Goal: Complete application form

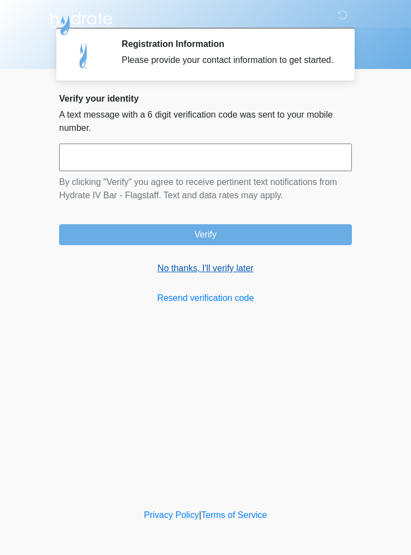
click at [186, 275] on link "No thanks, I'll verify later" at bounding box center [205, 268] width 293 height 13
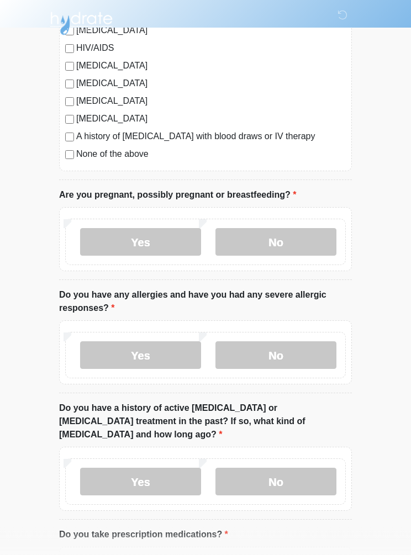
scroll to position [299, 0]
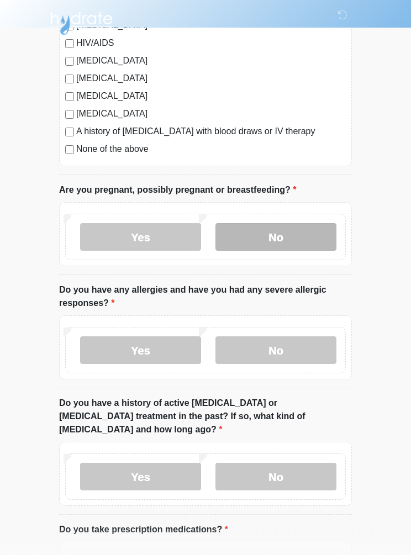
click at [265, 239] on label "No" at bounding box center [275, 238] width 121 height 28
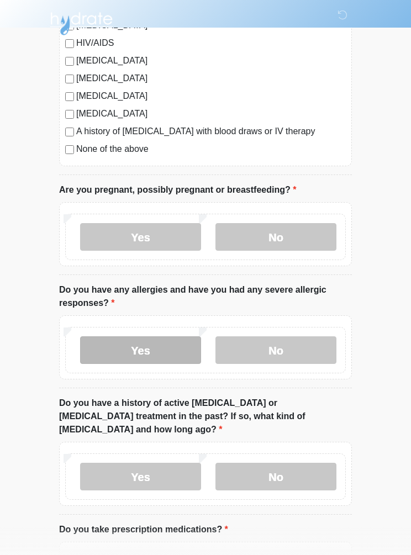
click at [132, 351] on label "Yes" at bounding box center [140, 350] width 121 height 28
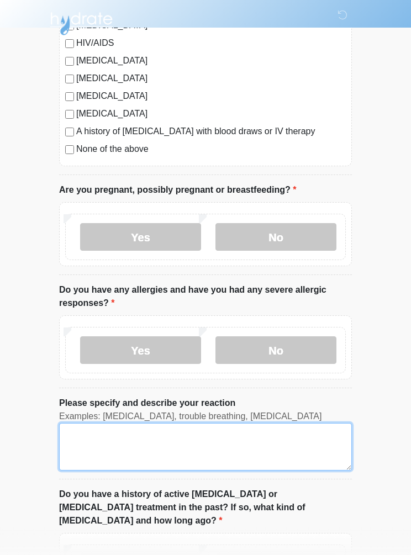
click at [84, 439] on textarea "Please specify and describe your reaction" at bounding box center [205, 446] width 293 height 47
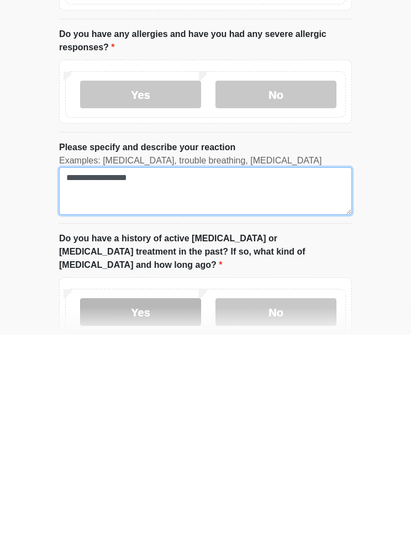
type textarea "**********"
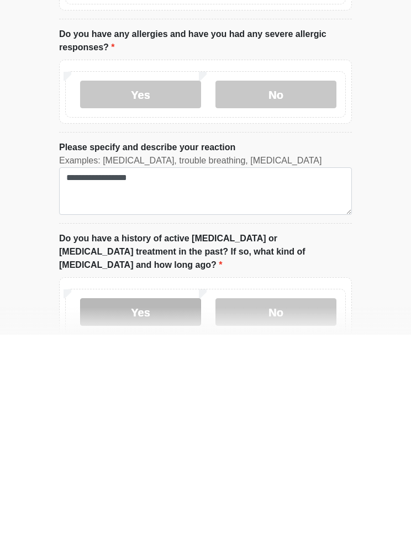
click at [131, 519] on label "Yes" at bounding box center [140, 533] width 121 height 28
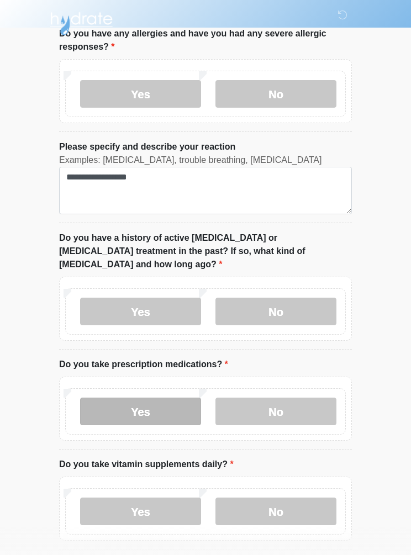
click at [120, 398] on label "Yes" at bounding box center [140, 412] width 121 height 28
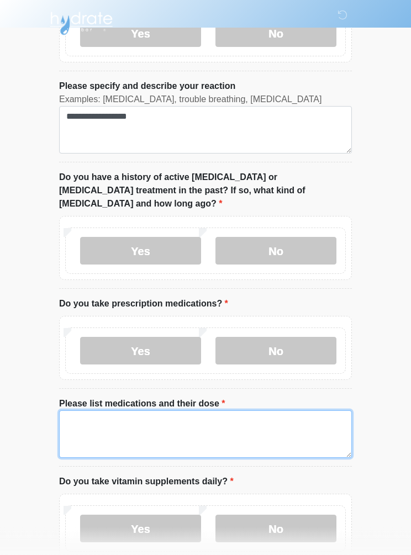
click at [83, 411] on textarea "Please list medications and their dose" at bounding box center [205, 434] width 293 height 47
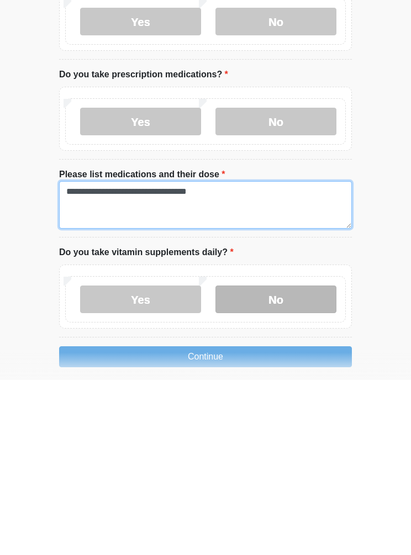
type textarea "**********"
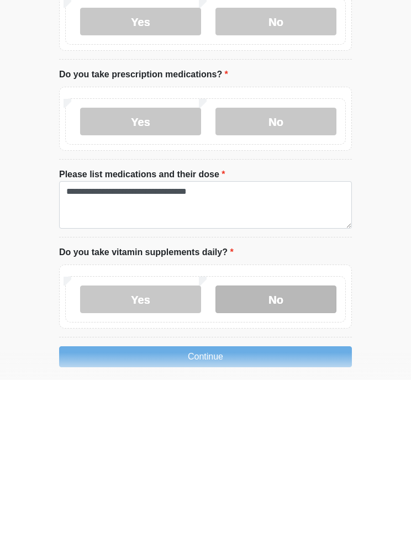
click at [263, 461] on label "No" at bounding box center [275, 475] width 121 height 28
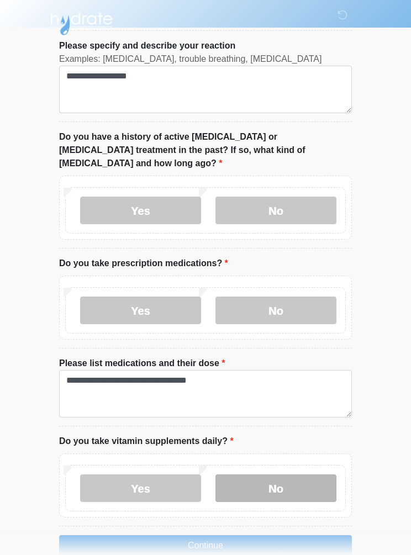
scroll to position [702, 0]
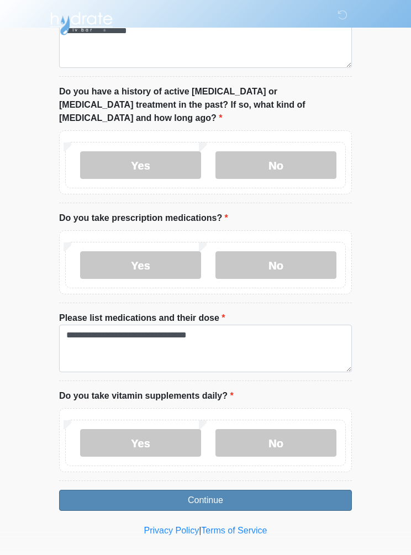
click at [202, 490] on button "Continue" at bounding box center [205, 500] width 293 height 21
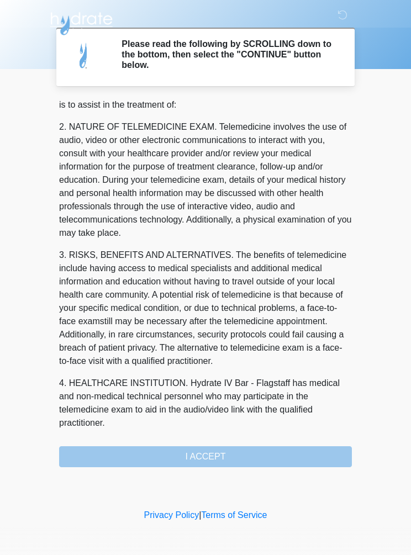
scroll to position [63, 0]
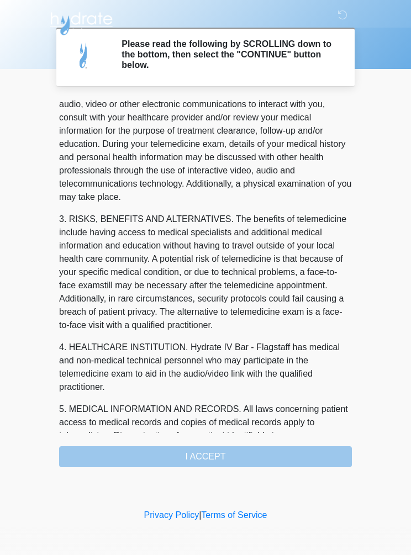
click at [193, 458] on div "1. PURPOSE. The purpose of this form is to obtain your consent for a telemedici…" at bounding box center [205, 283] width 293 height 368
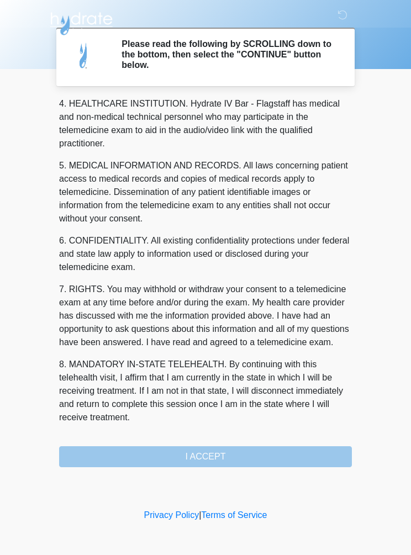
click at [215, 461] on div "1. PURPOSE. The purpose of this form is to obtain your consent for a telemedici…" at bounding box center [205, 283] width 293 height 368
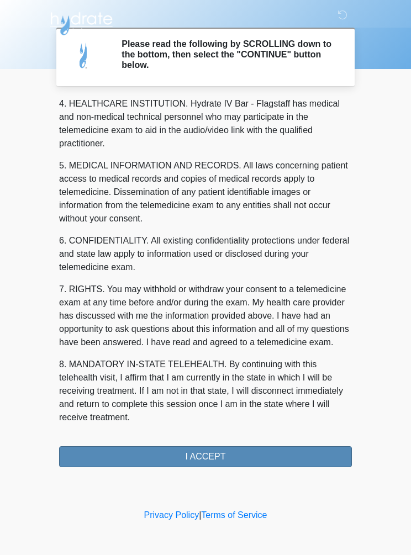
click at [195, 462] on button "I ACCEPT" at bounding box center [205, 456] width 293 height 21
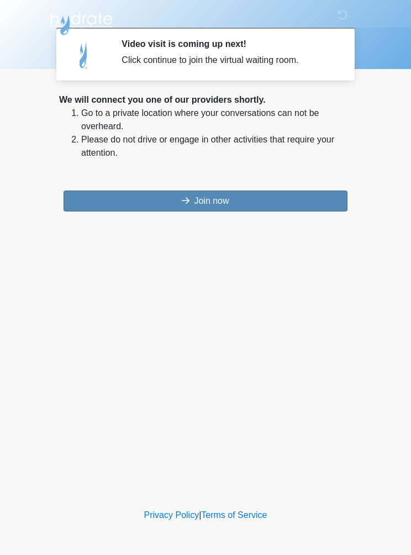
click at [197, 206] on button "Join now" at bounding box center [206, 201] width 284 height 21
